Goal: Navigation & Orientation: Find specific page/section

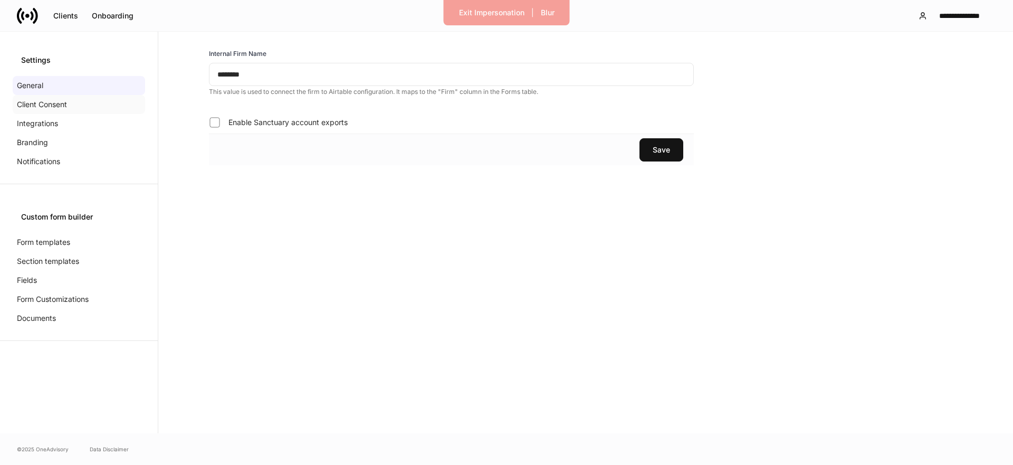
click at [26, 103] on p "Client Consent" at bounding box center [42, 104] width 50 height 11
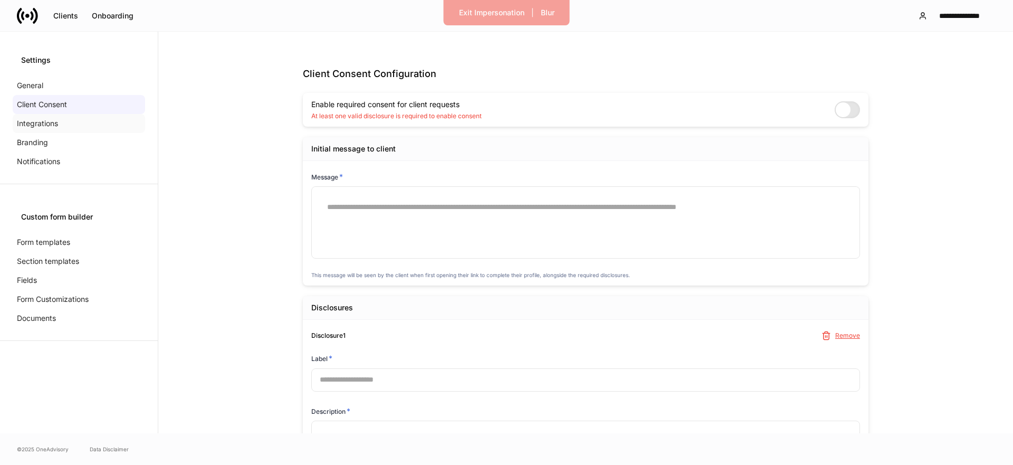
click at [23, 124] on p "Integrations" at bounding box center [37, 123] width 41 height 11
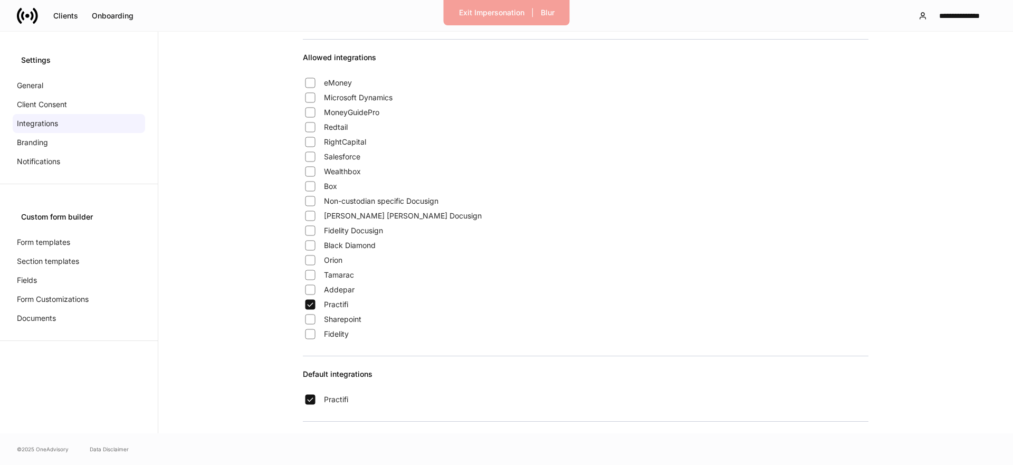
scroll to position [193, 0]
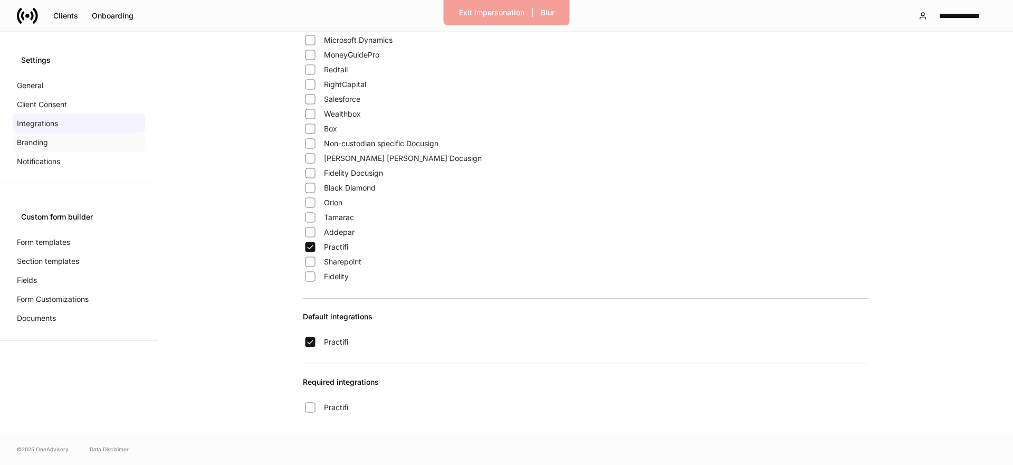
click at [58, 137] on div "Branding" at bounding box center [79, 142] width 132 height 19
